Goal: Task Accomplishment & Management: Use online tool/utility

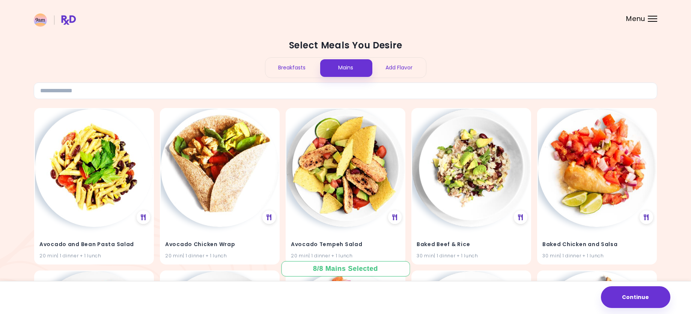
click at [283, 70] on div "Breakfasts" at bounding box center [292, 68] width 54 height 20
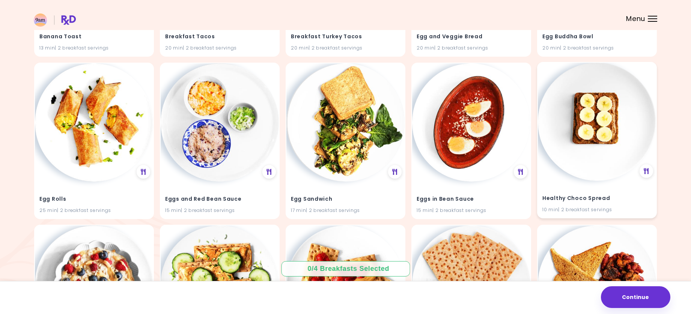
scroll to position [225, 0]
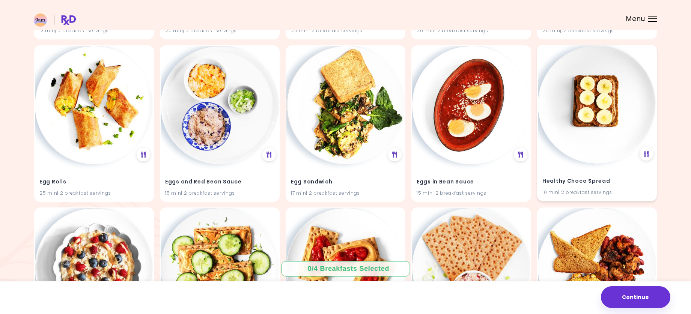
click at [588, 152] on img at bounding box center [597, 104] width 118 height 118
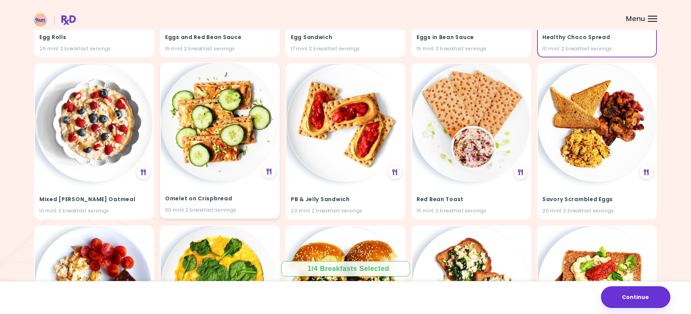
scroll to position [375, 0]
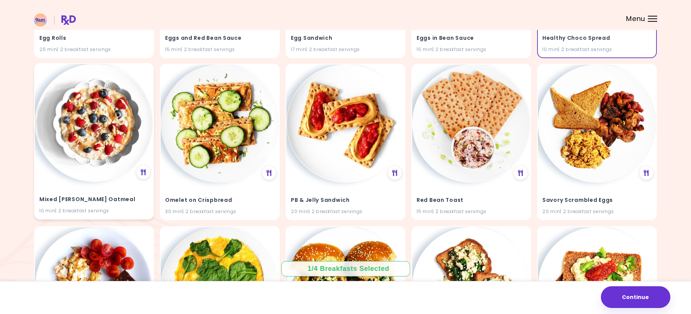
click at [95, 142] on img at bounding box center [94, 123] width 118 height 118
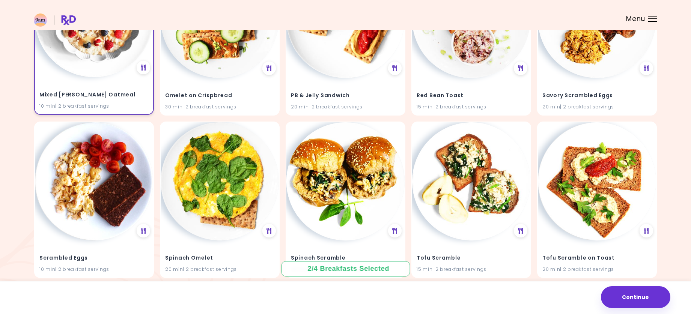
scroll to position [506, 0]
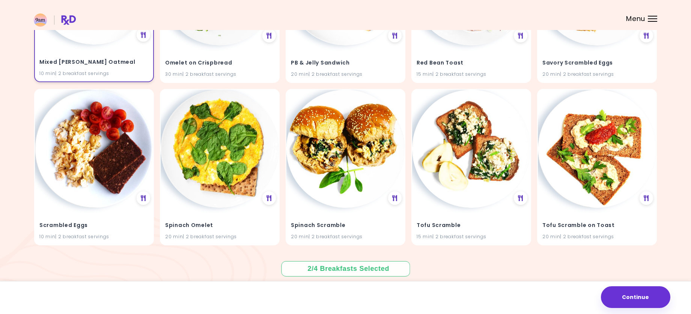
click at [96, 176] on img at bounding box center [94, 149] width 118 height 118
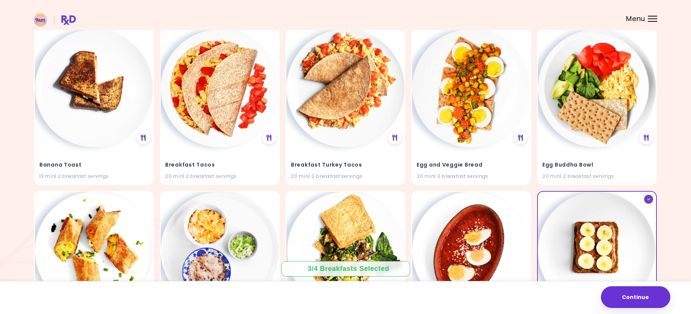
scroll to position [0, 0]
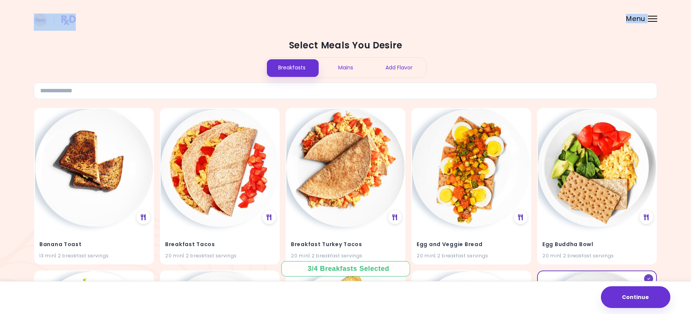
drag, startPoint x: 149, startPoint y: 27, endPoint x: 99, endPoint y: 150, distance: 132.7
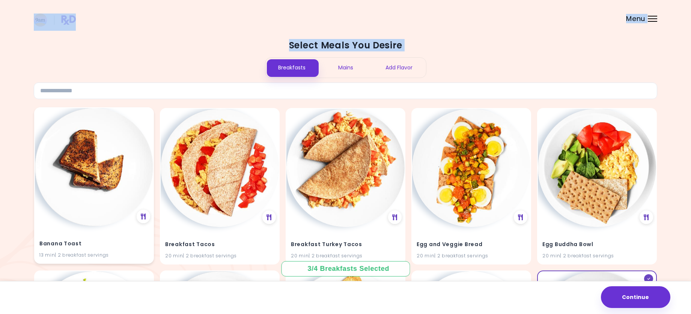
click at [94, 160] on img at bounding box center [94, 167] width 118 height 118
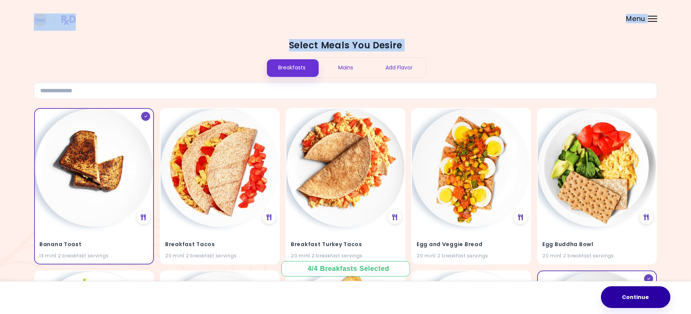
click at [646, 295] on button "Continue" at bounding box center [635, 297] width 69 height 22
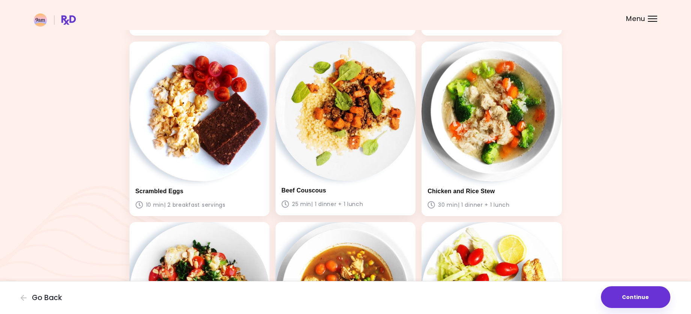
scroll to position [90, 0]
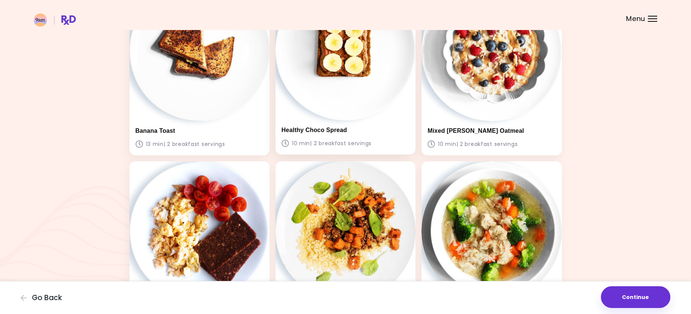
click at [342, 105] on img at bounding box center [346, 50] width 140 height 140
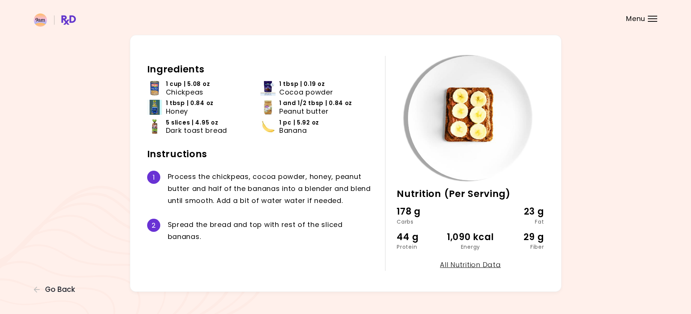
scroll to position [30, 0]
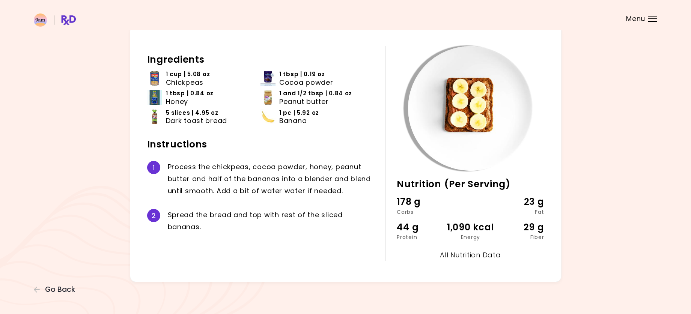
drag, startPoint x: 632, startPoint y: 25, endPoint x: 647, endPoint y: 12, distance: 20.0
click at [640, 16] on div "**********" at bounding box center [345, 142] width 691 height 344
click at [647, 12] on header at bounding box center [345, 15] width 691 height 30
click at [654, 18] on div "Menu" at bounding box center [652, 19] width 9 height 6
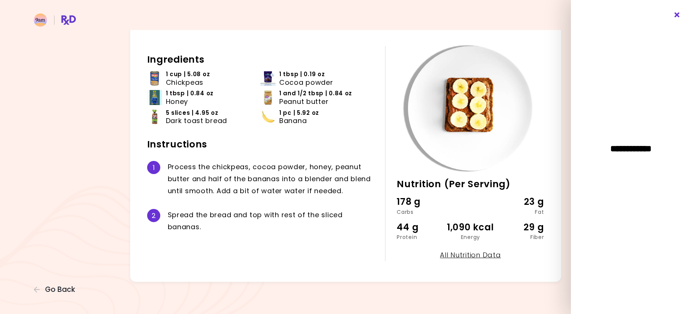
click at [678, 15] on icon "Close" at bounding box center [677, 14] width 7 height 5
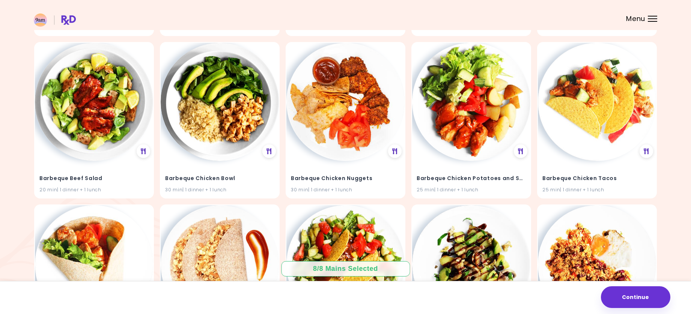
scroll to position [557, 0]
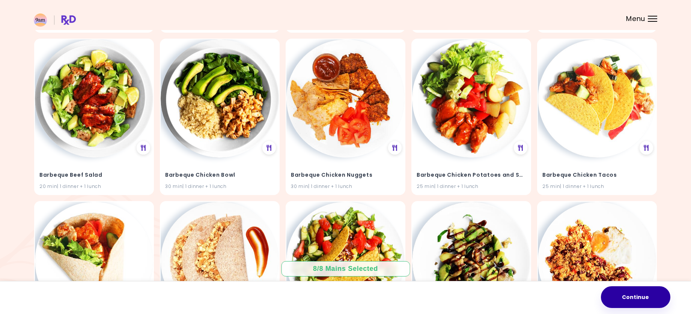
click at [646, 289] on button "Continue" at bounding box center [635, 297] width 69 height 22
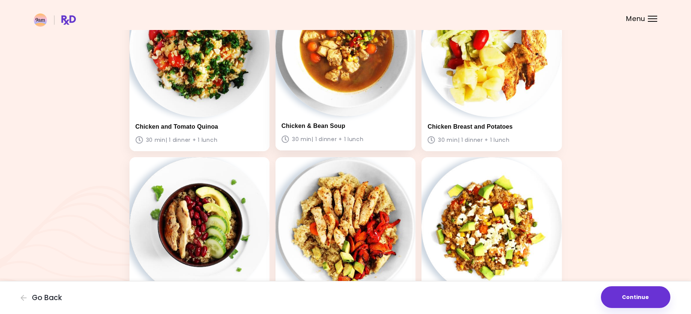
scroll to position [541, 0]
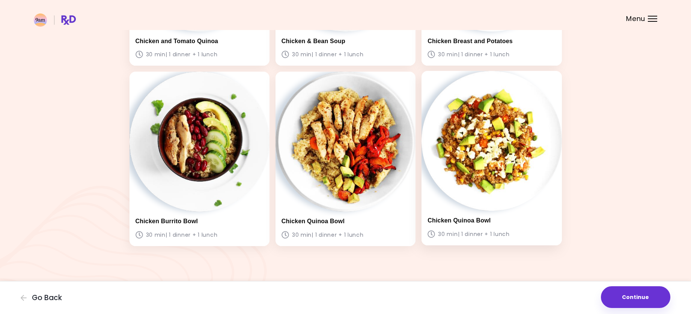
click at [425, 156] on img at bounding box center [492, 141] width 140 height 140
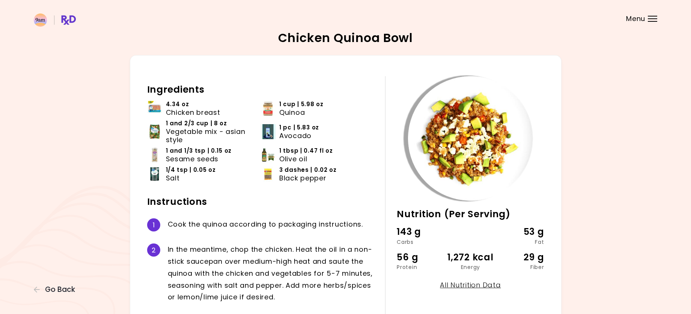
click at [659, 15] on header at bounding box center [345, 15] width 691 height 30
click at [656, 17] on div "Menu" at bounding box center [652, 19] width 9 height 6
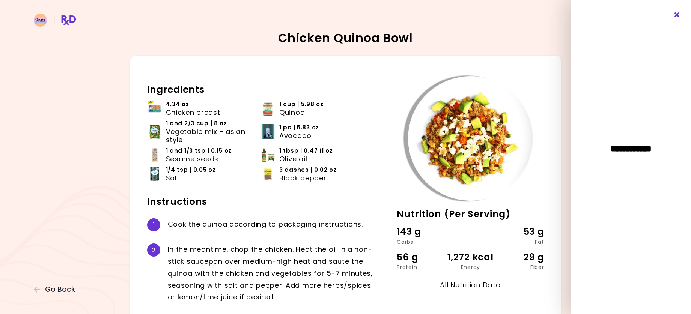
drag, startPoint x: 682, startPoint y: 14, endPoint x: 675, endPoint y: 15, distance: 7.2
click at [680, 15] on div "**********" at bounding box center [631, 157] width 120 height 314
click at [675, 15] on icon "Close" at bounding box center [677, 14] width 7 height 5
